Goal: Task Accomplishment & Management: Complete application form

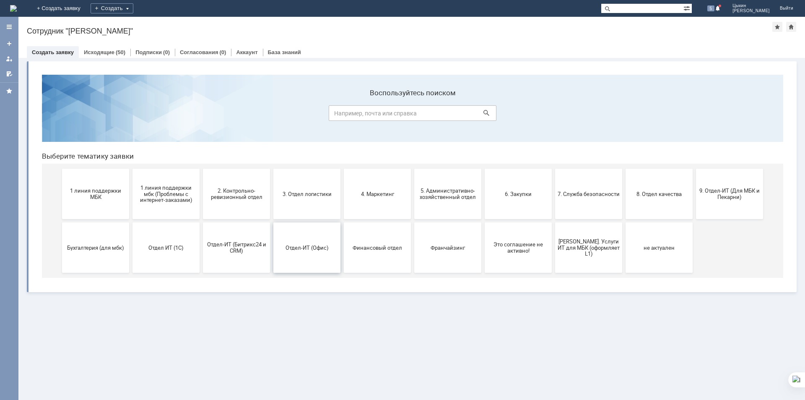
click at [313, 259] on button "Отдел-ИТ (Офис)" at bounding box center [306, 247] width 67 height 50
click at [166, 250] on span "Отдел ИТ (1С)" at bounding box center [166, 247] width 62 height 6
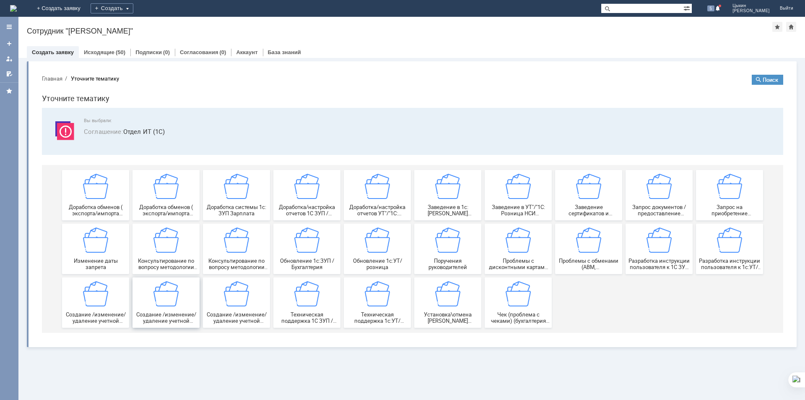
click at [178, 304] on img at bounding box center [165, 293] width 25 height 25
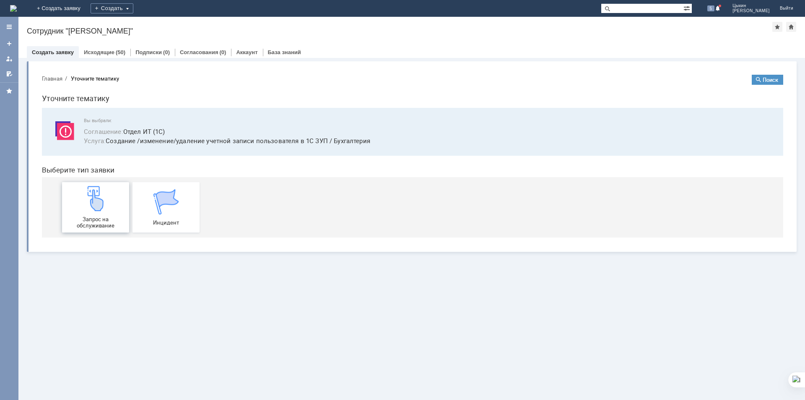
click at [99, 209] on img at bounding box center [95, 198] width 25 height 25
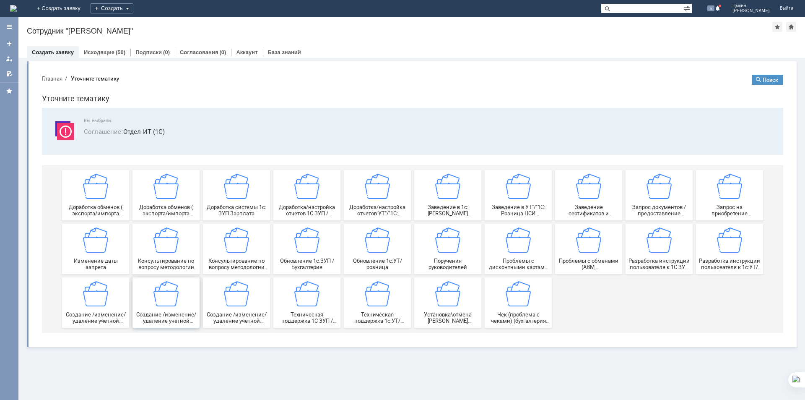
click at [178, 304] on img at bounding box center [165, 293] width 25 height 25
click at [90, 309] on div "Создание /изменение/удаление учетной записи пользователя в 1С Документооборот" at bounding box center [96, 302] width 62 height 43
click at [243, 308] on div "Создание /изменение/удаление учетной записи пользователя в УТ" at bounding box center [236, 302] width 62 height 43
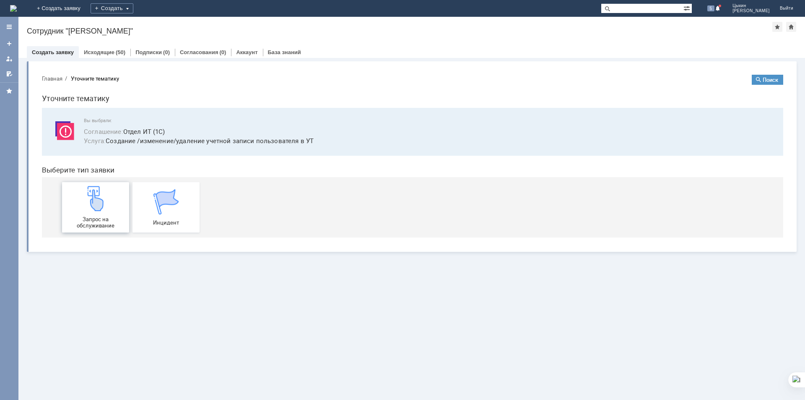
click at [101, 213] on div "Запрос на обслуживание" at bounding box center [96, 207] width 62 height 43
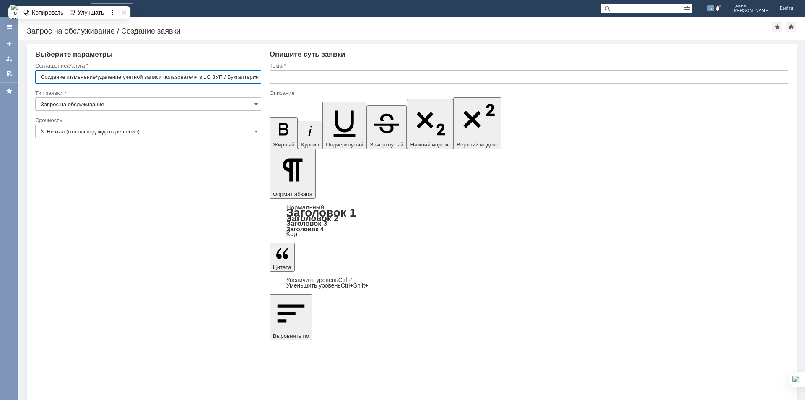
click at [255, 77] on span at bounding box center [256, 76] width 3 height 7
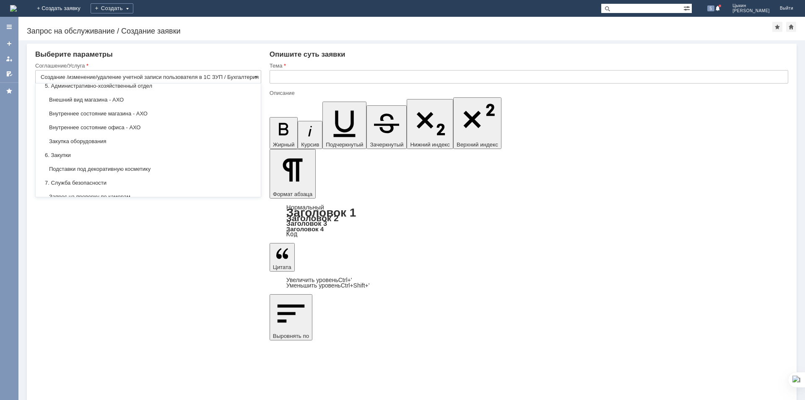
scroll to position [599, 0]
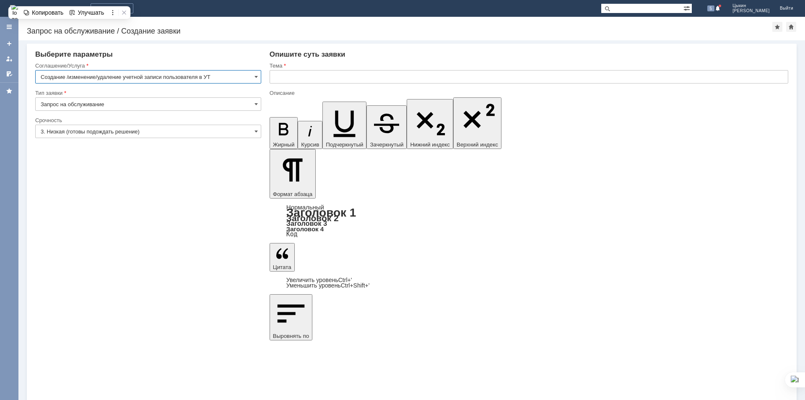
click at [109, 134] on input "3. Низкая (готовы подождать решение)" at bounding box center [148, 131] width 226 height 13
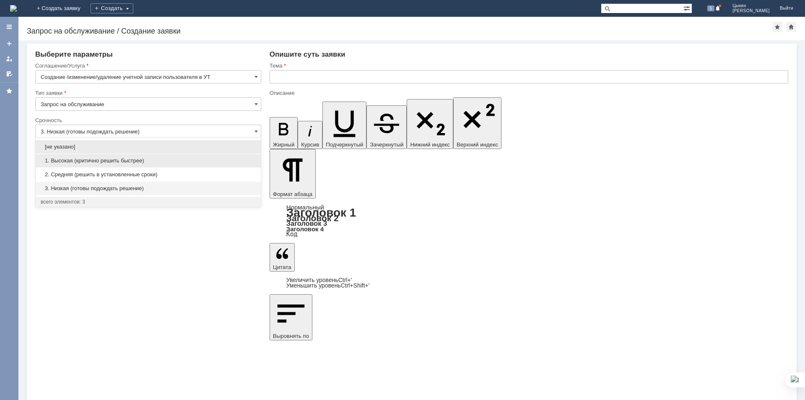
click at [94, 166] on div "1. Высокая (критично решить быстрее)" at bounding box center [148, 160] width 225 height 13
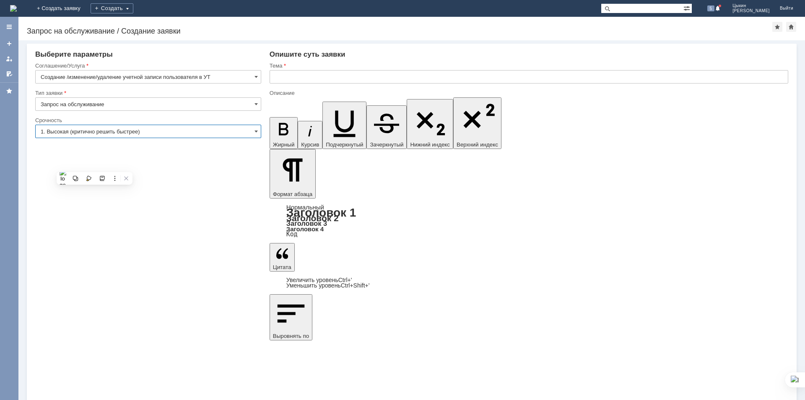
type input "1. Высокая (критично решить быстрее)"
click at [312, 77] on input "text" at bounding box center [529, 76] width 519 height 13
type input "d"
type input "в"
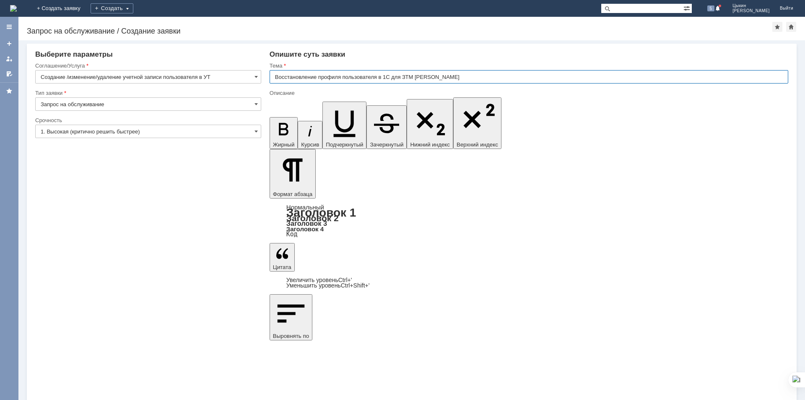
type input "Восстановление профиля пользователя в 1С для ЗТМ [PERSON_NAME]"
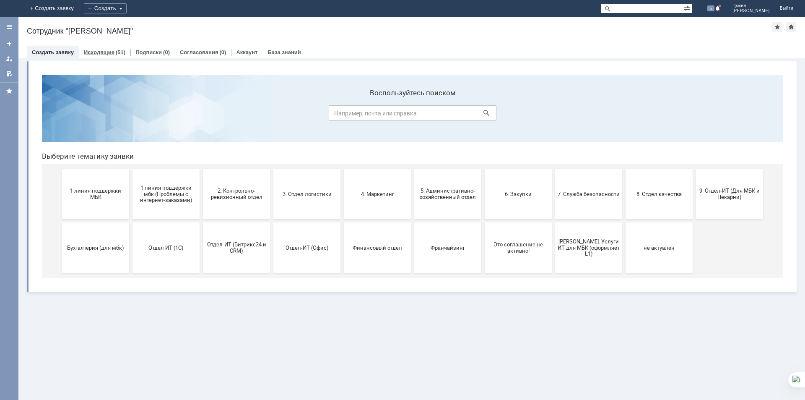
click at [108, 53] on link "Исходящие" at bounding box center [99, 52] width 31 height 6
